Goal: Information Seeking & Learning: Learn about a topic

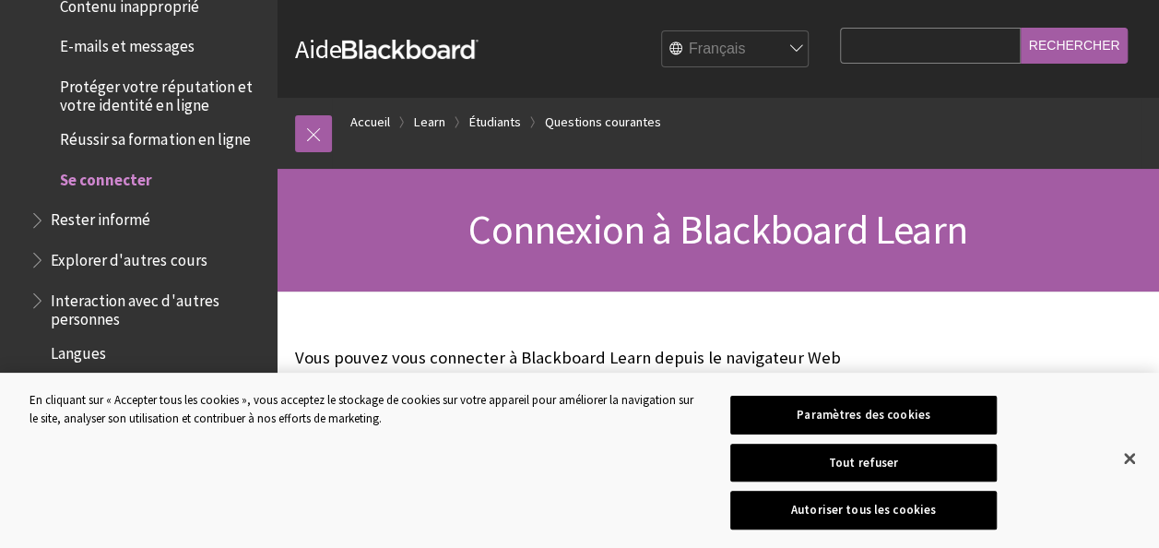
scroll to position [1807, 0]
click at [129, 181] on span "Se connecter" at bounding box center [106, 177] width 92 height 25
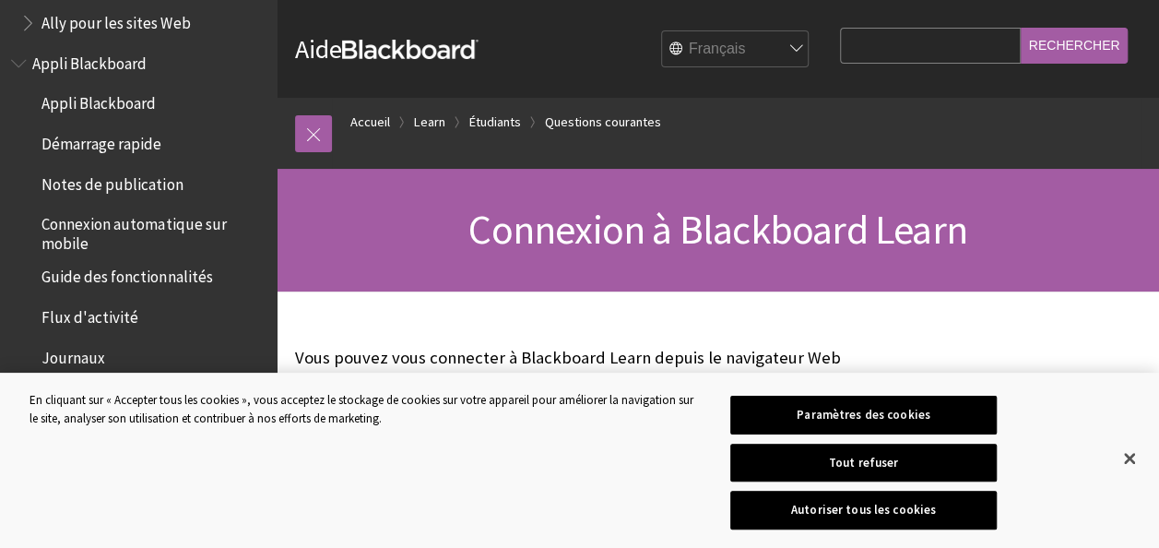
scroll to position [43, 0]
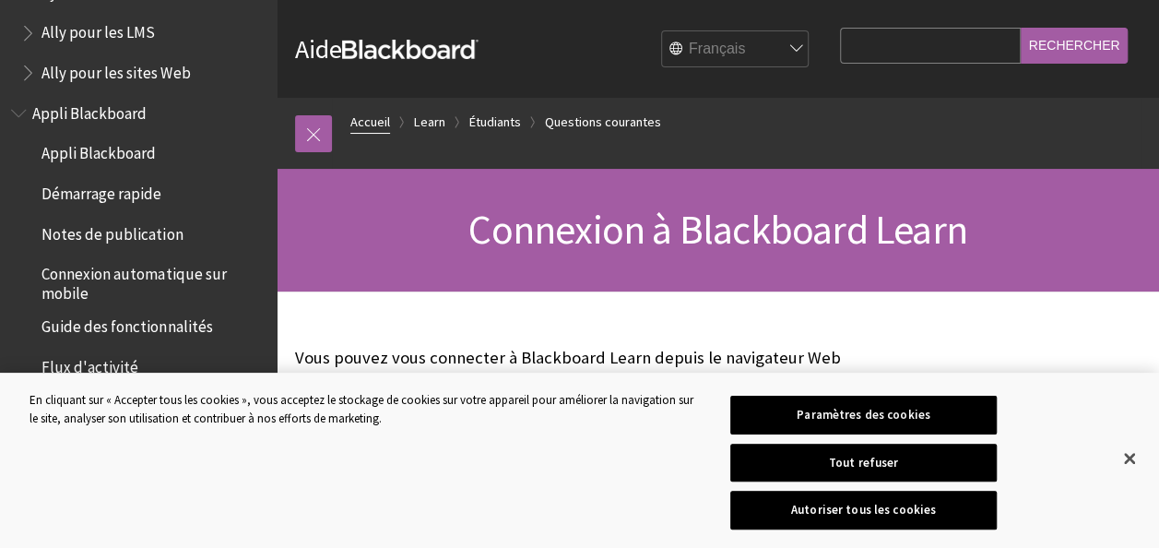
click at [372, 120] on link "Accueil" at bounding box center [370, 122] width 40 height 23
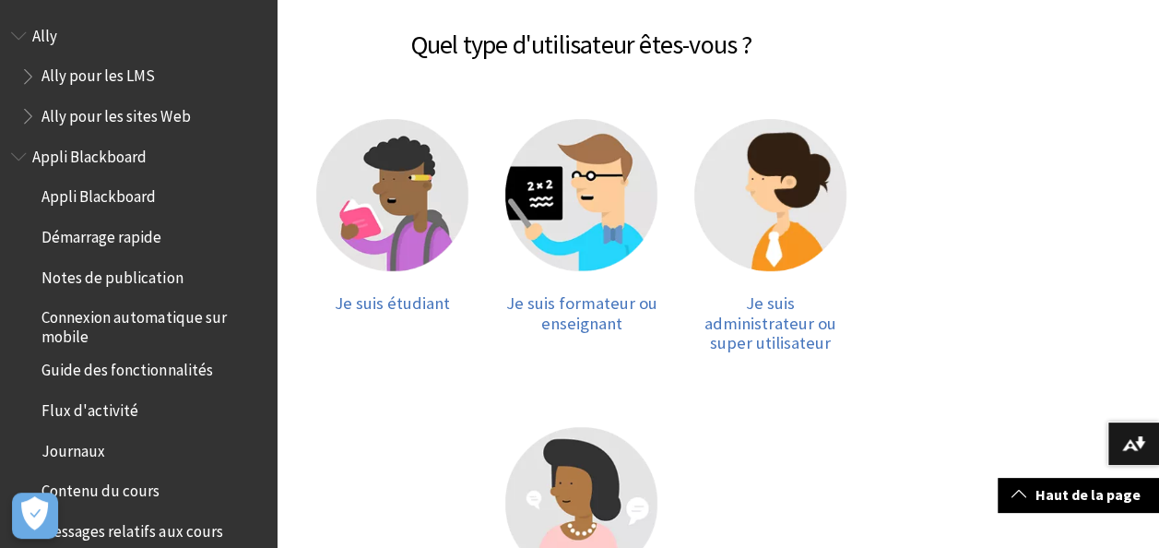
scroll to position [386, 0]
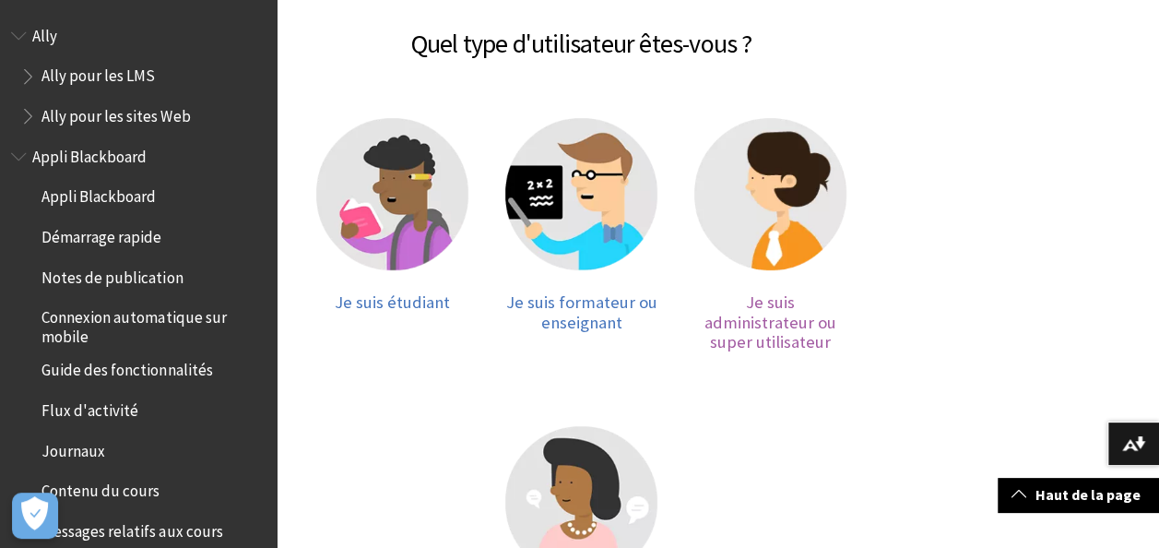
click at [778, 203] on img at bounding box center [771, 194] width 152 height 152
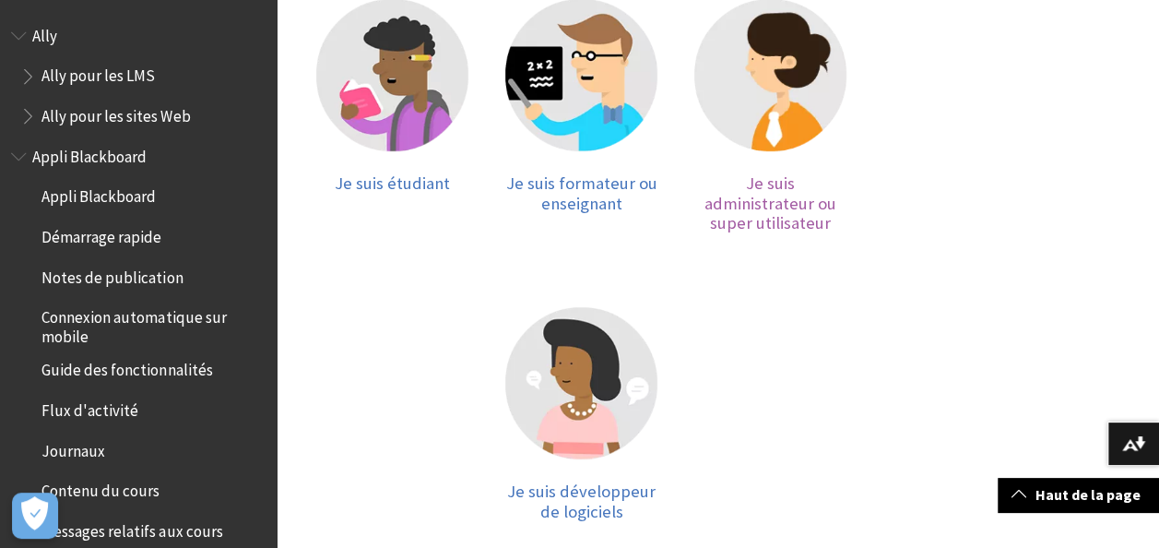
scroll to position [506, 0]
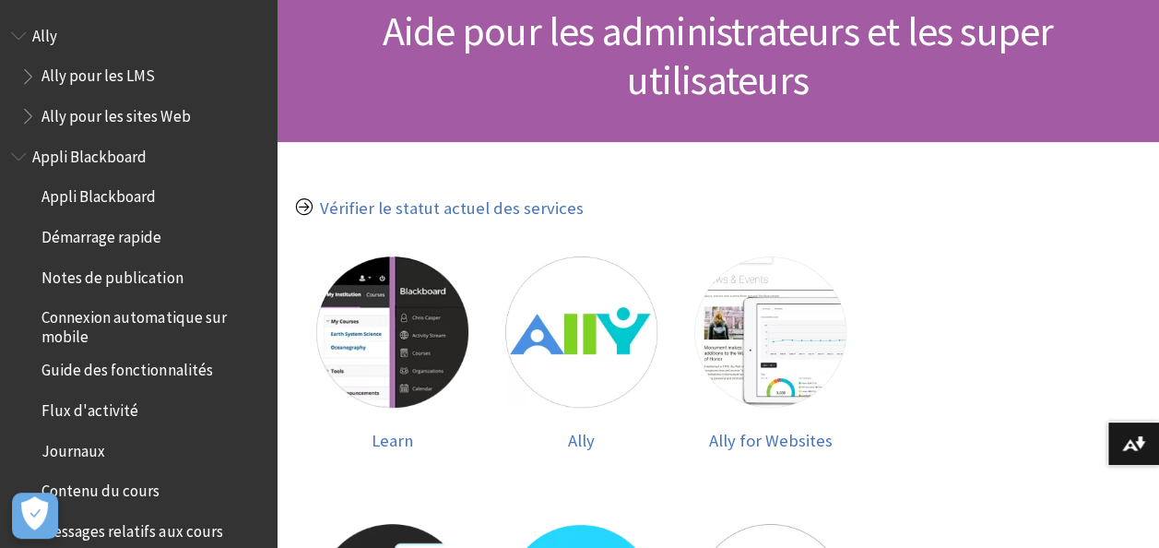
scroll to position [199, 0]
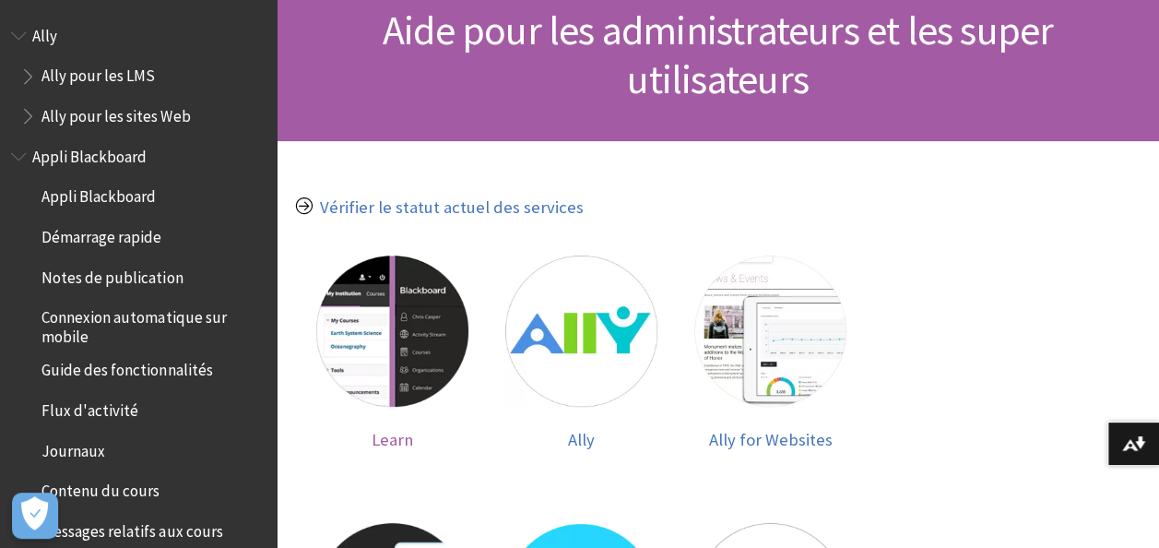
click at [403, 365] on img at bounding box center [392, 331] width 152 height 152
